Goal: Task Accomplishment & Management: Use online tool/utility

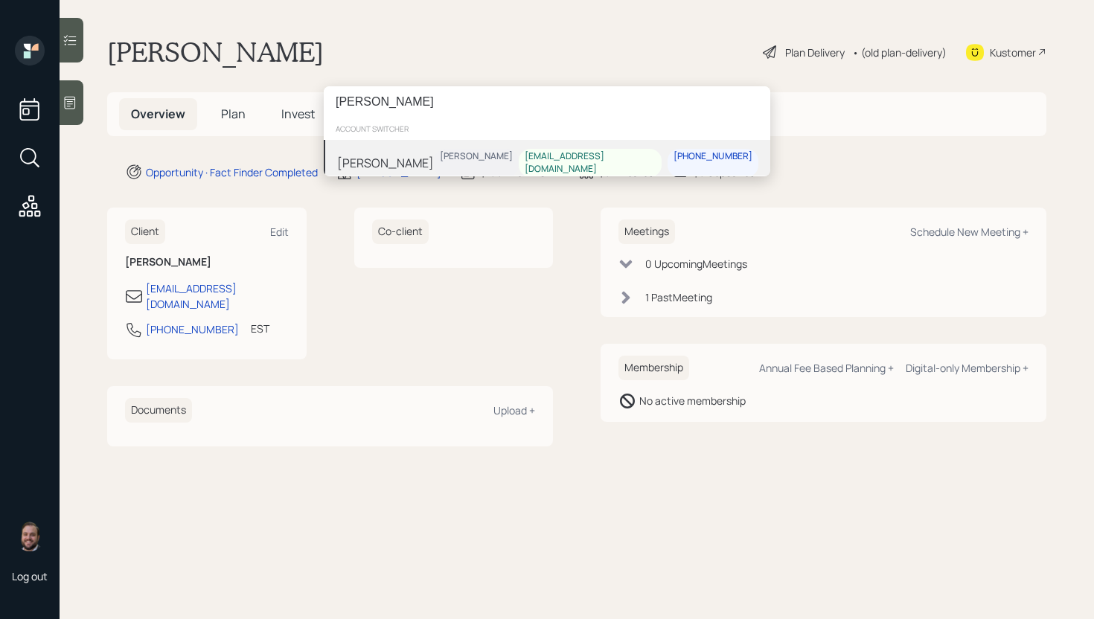
type input "barbara daniels"
click at [415, 154] on div "[PERSON_NAME]" at bounding box center [385, 163] width 97 height 18
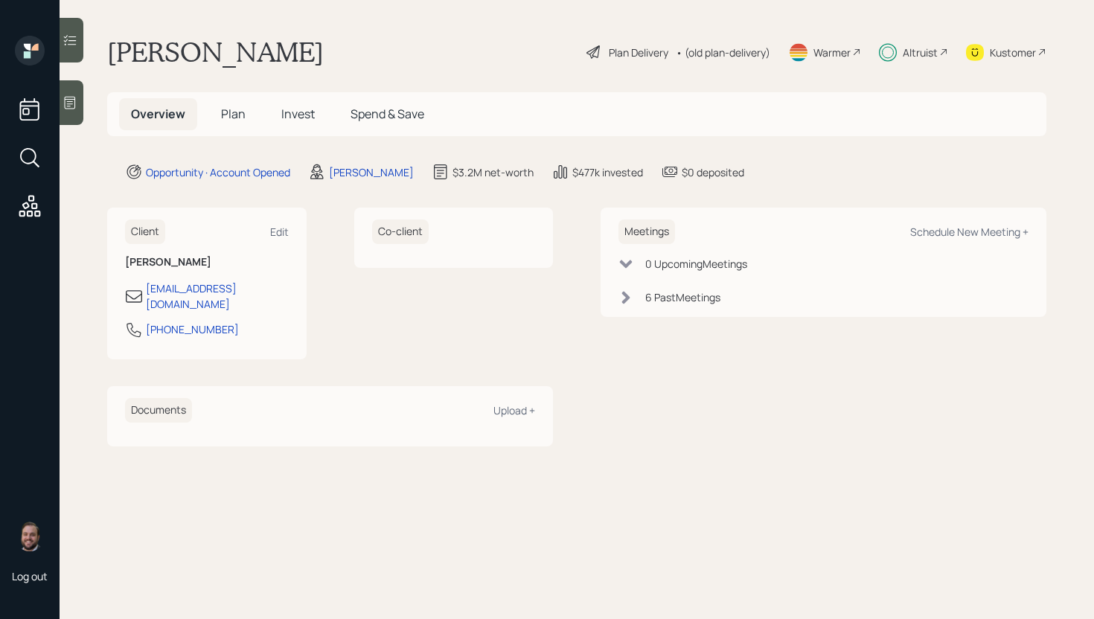
click at [628, 57] on div "Plan Delivery" at bounding box center [639, 53] width 60 height 16
